Goal: Information Seeking & Learning: Learn about a topic

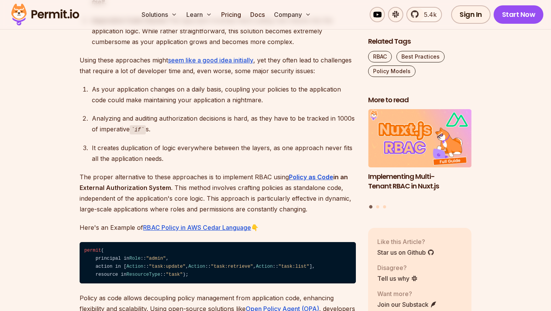
scroll to position [1301, 0]
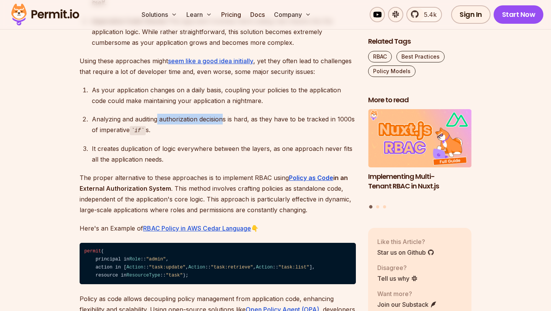
drag, startPoint x: 158, startPoint y: 121, endPoint x: 222, endPoint y: 121, distance: 64.3
click at [222, 121] on div "Analyzing and auditing authorization decisions is hard, as they have to be trac…" at bounding box center [224, 125] width 264 height 22
click at [244, 122] on div "Analyzing and auditing authorization decisions is hard, as they have to be trac…" at bounding box center [224, 125] width 264 height 22
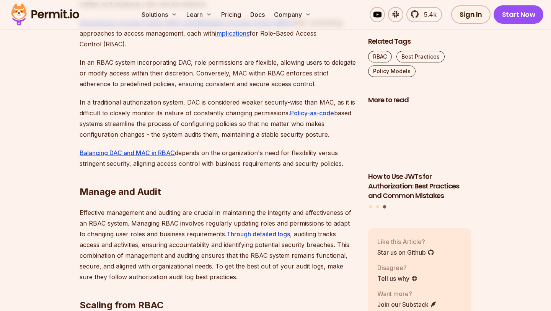
scroll to position [2262, 0]
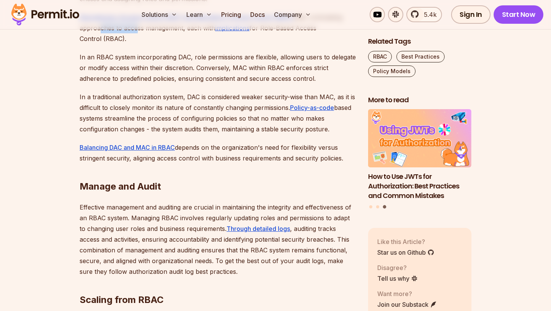
drag, startPoint x: 101, startPoint y: 68, endPoint x: 137, endPoint y: 72, distance: 36.2
click at [137, 44] on p "Discretionary Access Control (DAC) and Mandatory Access Control (MAC) offer con…" at bounding box center [218, 28] width 276 height 32
click at [157, 44] on p "Discretionary Access Control (DAC) and Mandatory Access Control (MAC) offer con…" at bounding box center [218, 28] width 276 height 32
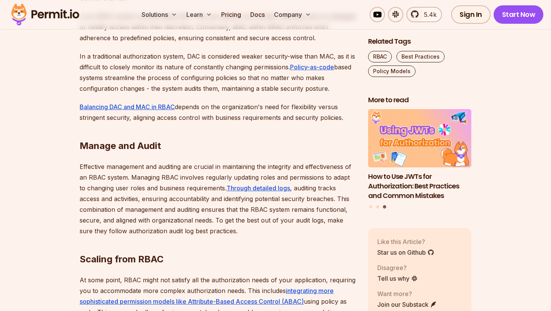
scroll to position [2303, 0]
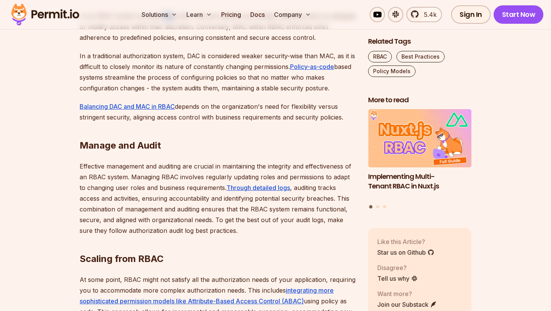
drag, startPoint x: 162, startPoint y: 59, endPoint x: 178, endPoint y: 59, distance: 16.4
click at [171, 43] on p "In an RBAC system incorporating DAC, role permissions are flexible, allowing us…" at bounding box center [218, 27] width 276 height 32
click at [178, 43] on p "In an RBAC system incorporating DAC, role permissions are flexible, allowing us…" at bounding box center [218, 27] width 276 height 32
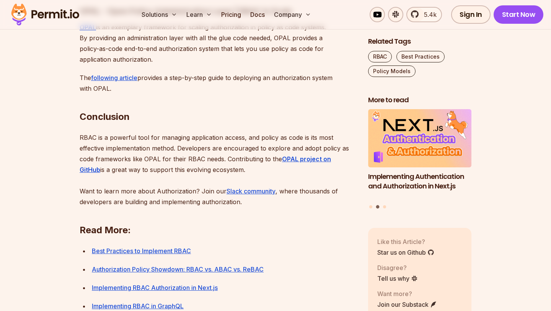
scroll to position [2647, 0]
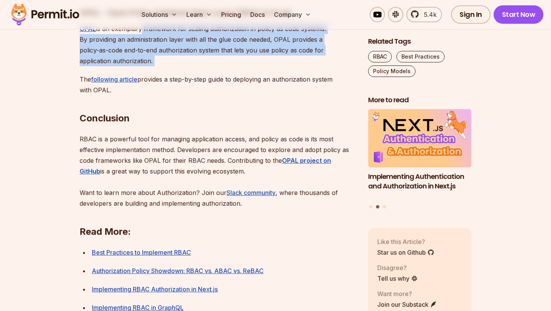
drag, startPoint x: 139, startPoint y: 65, endPoint x: 216, endPoint y: 110, distance: 89.6
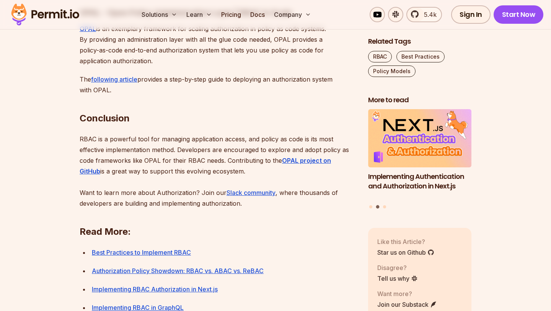
click at [217, 95] on p "The following article provides a step-by-[PERSON_NAME] to deploying an authoriz…" at bounding box center [218, 84] width 276 height 21
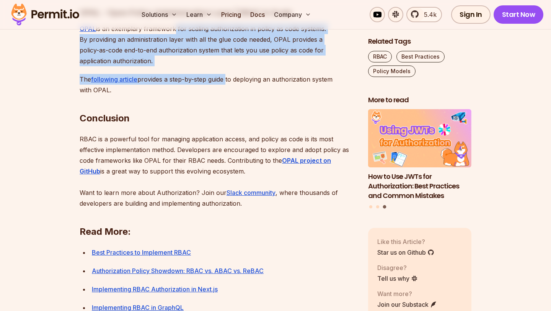
drag, startPoint x: 172, startPoint y: 68, endPoint x: 228, endPoint y: 122, distance: 77.4
click at [228, 95] on p "The following article provides a step-by-[PERSON_NAME] to deploying an authoriz…" at bounding box center [218, 84] width 276 height 21
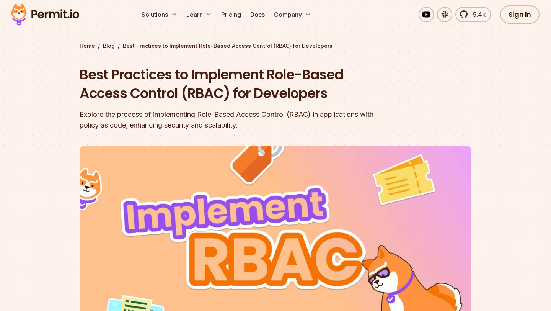
scroll to position [0, 0]
